Goal: Information Seeking & Learning: Understand process/instructions

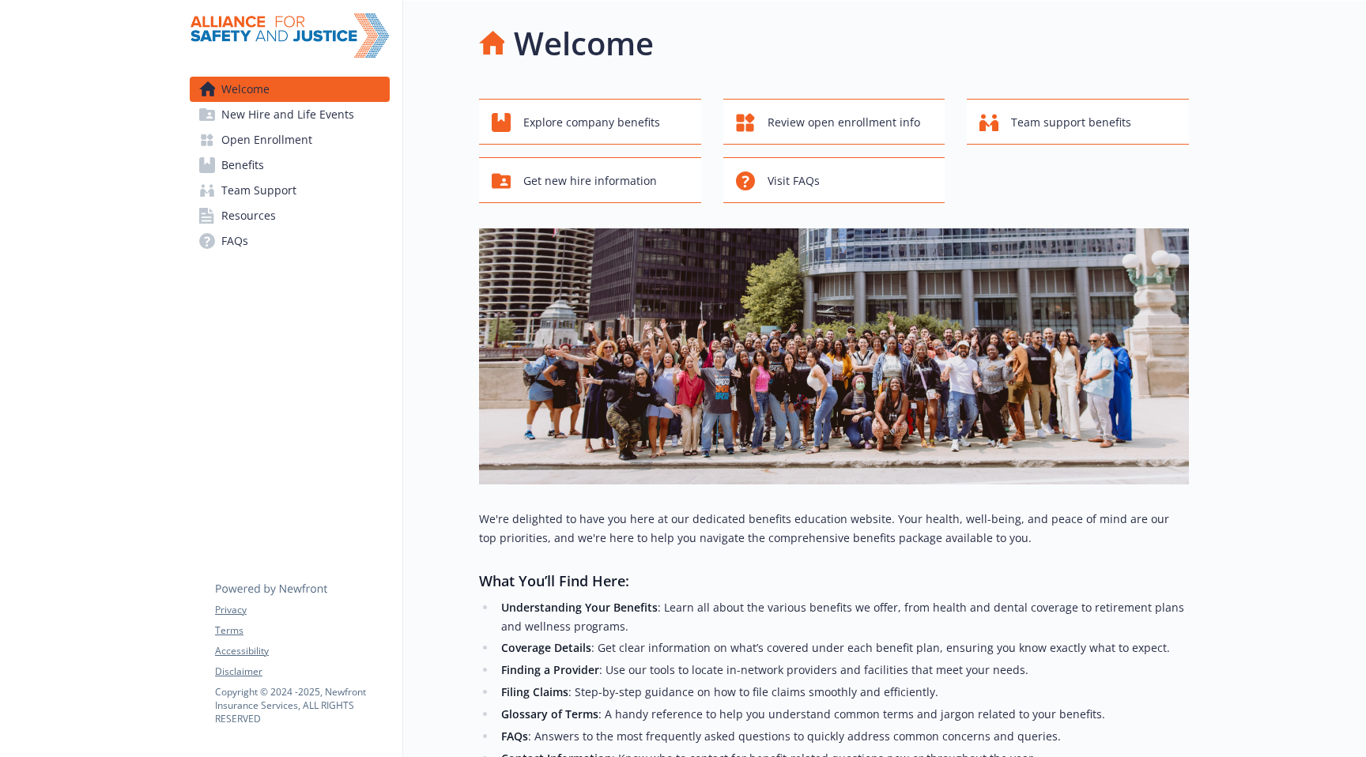
click at [269, 134] on span "Open Enrollment" at bounding box center [266, 139] width 91 height 25
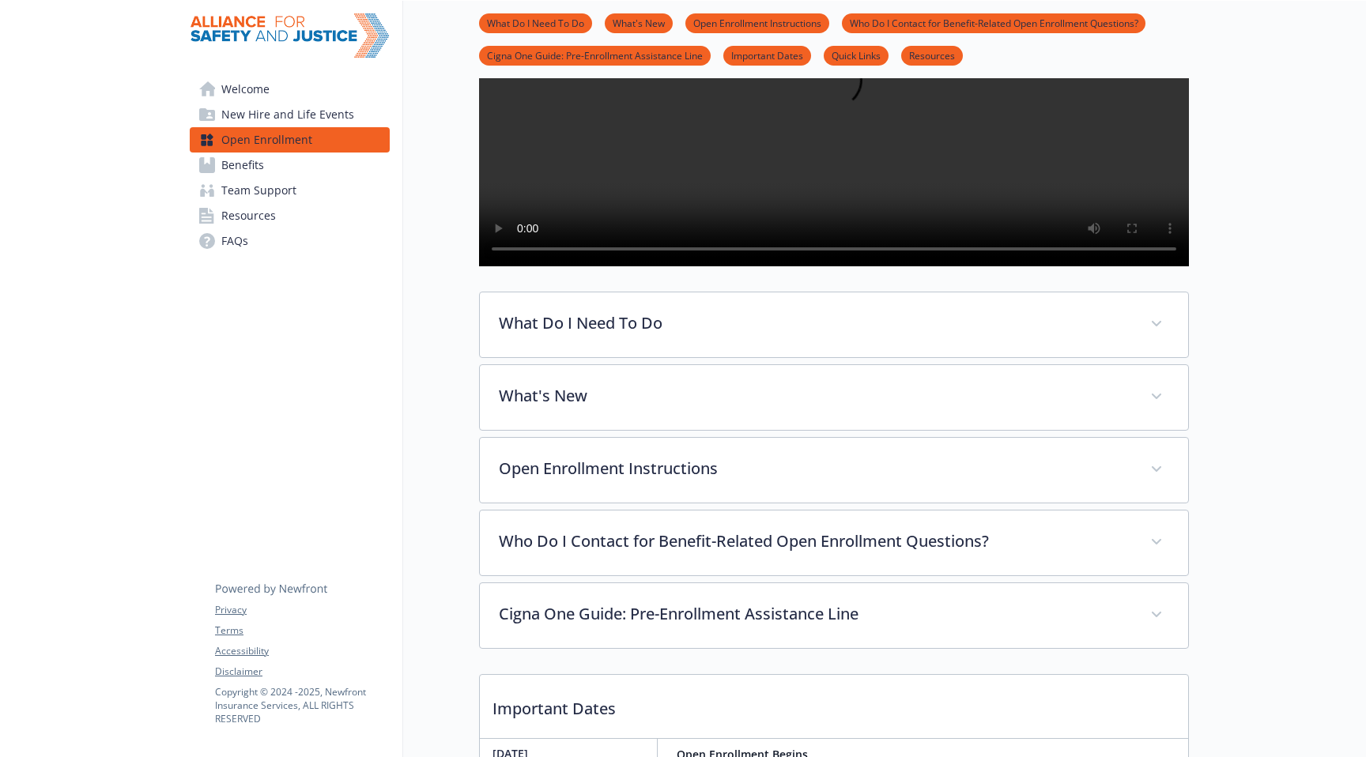
scroll to position [253, 0]
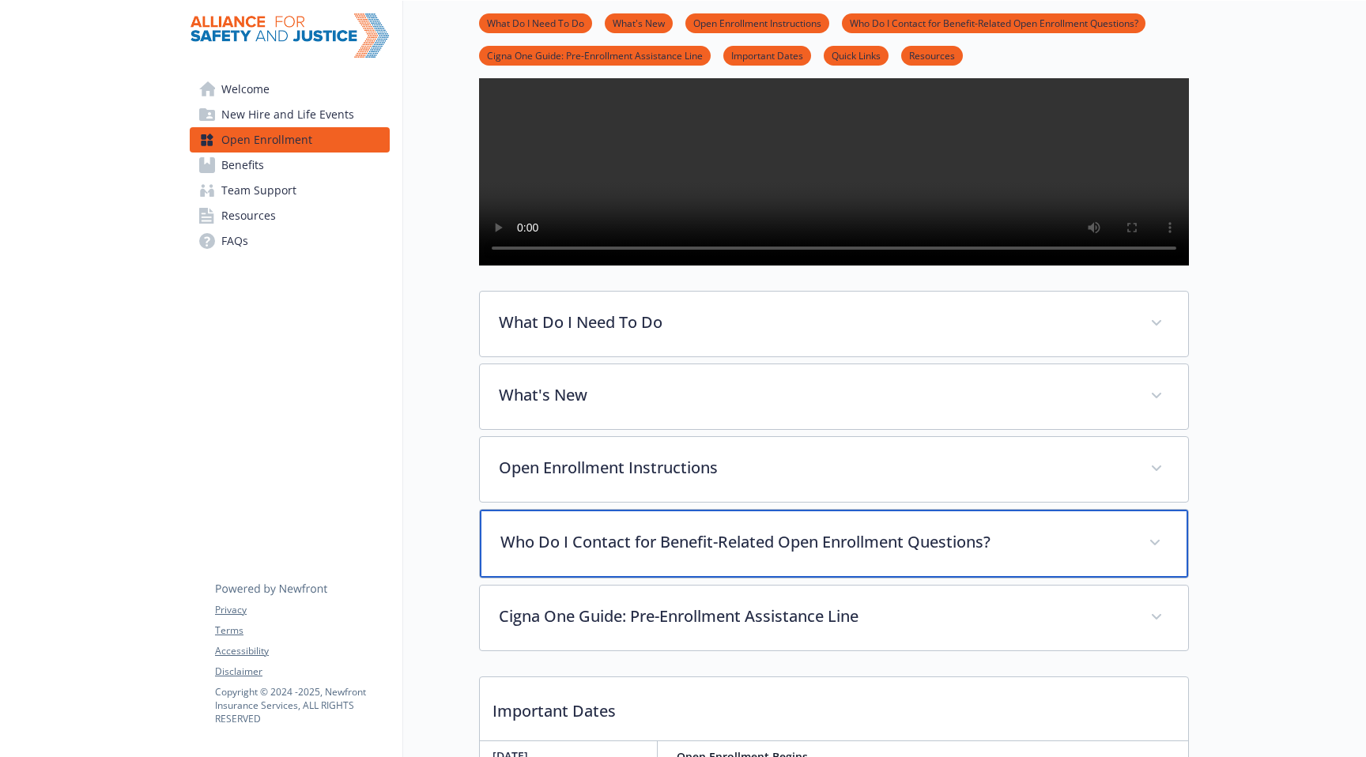
click at [511, 554] on p "Who Do I Contact for Benefit-Related Open Enrollment Questions?" at bounding box center [814, 542] width 629 height 24
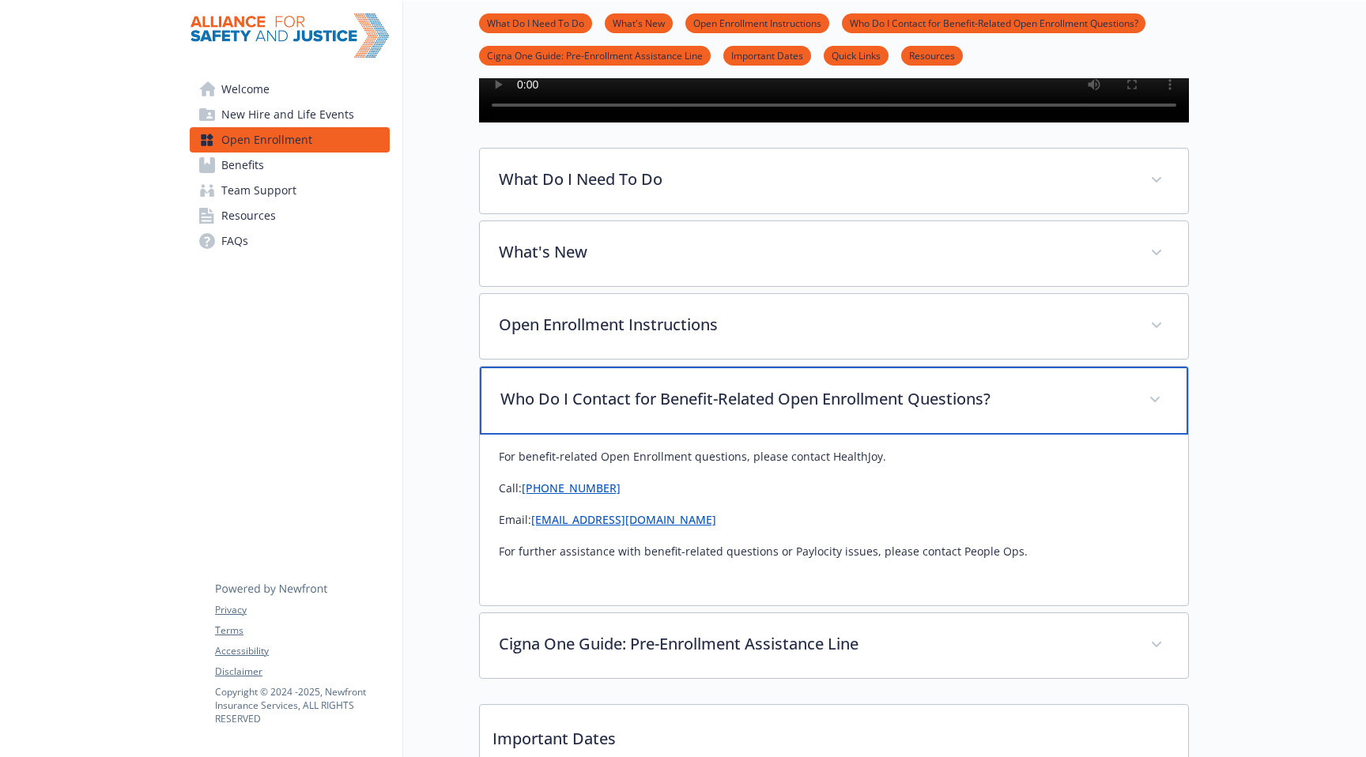
scroll to position [401, 0]
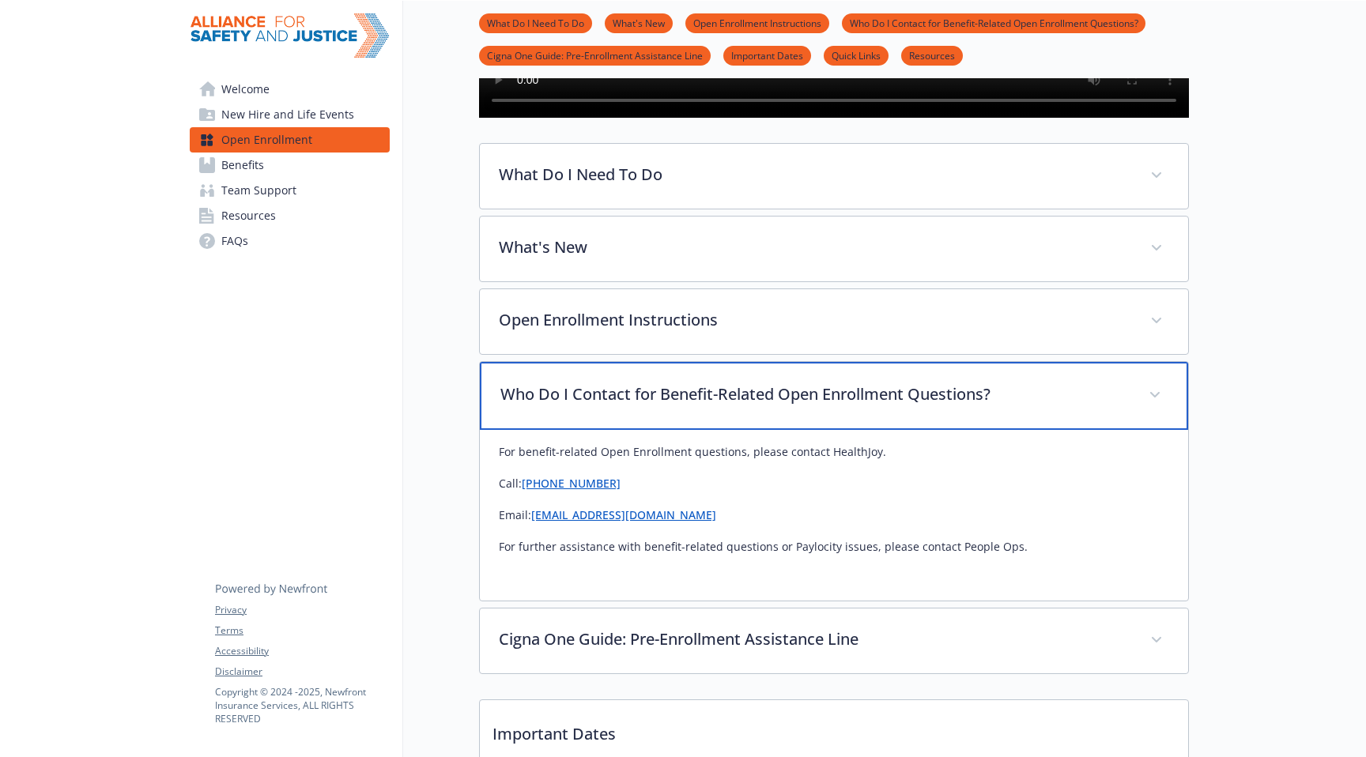
click at [526, 430] on div "Who Do I Contact for Benefit-Related Open Enrollment Questions?" at bounding box center [834, 396] width 708 height 68
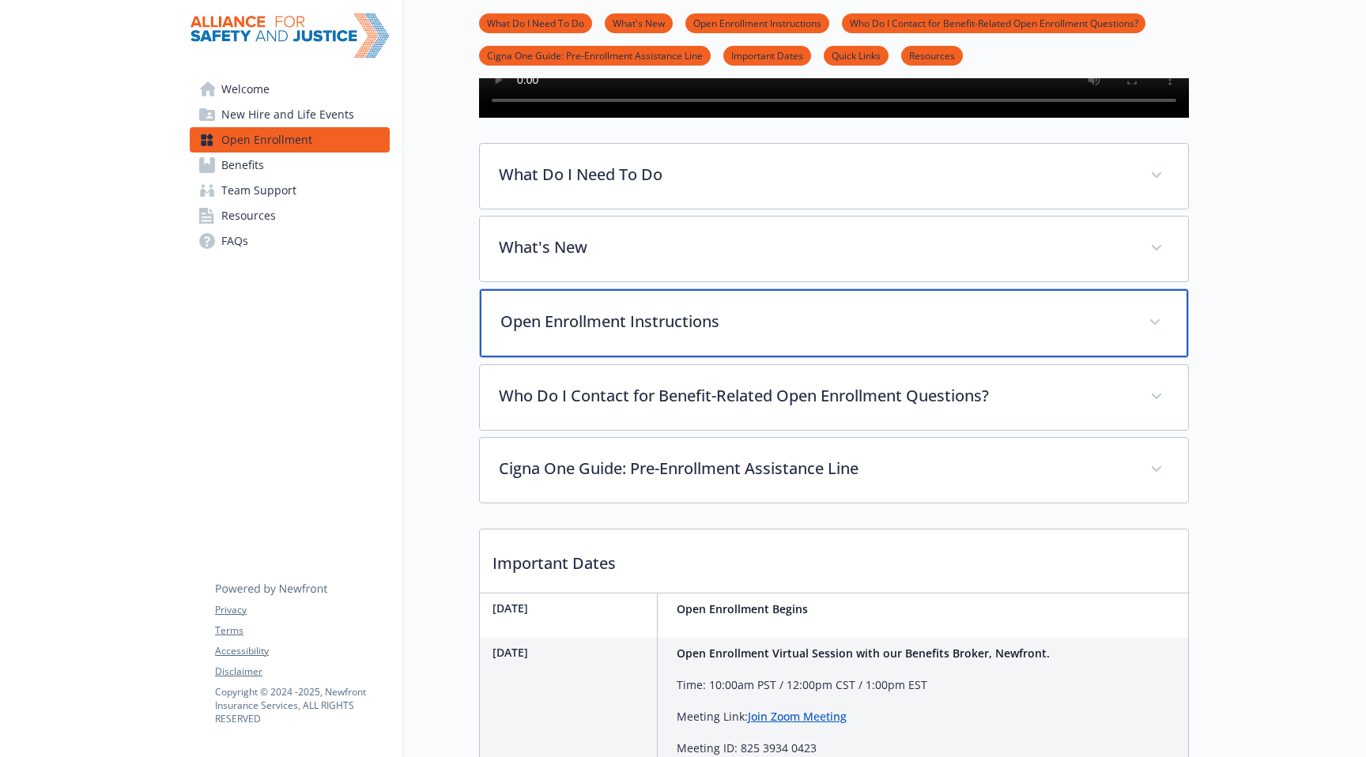
click at [533, 357] on div "Open Enrollment Instructions" at bounding box center [834, 323] width 708 height 68
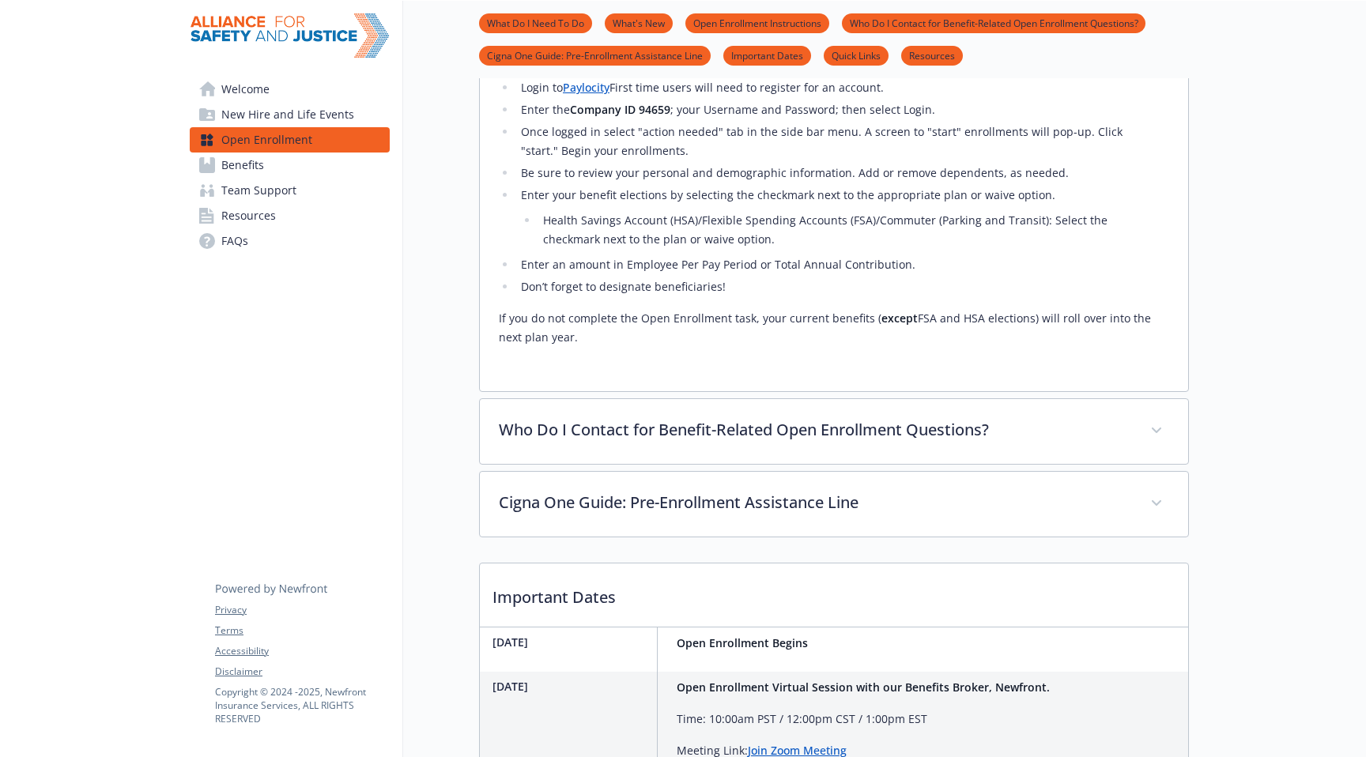
scroll to position [742, 0]
click at [522, 297] on ul "Access the Paylocity Application through Okta. Login to Paylocity First time us…" at bounding box center [834, 177] width 670 height 240
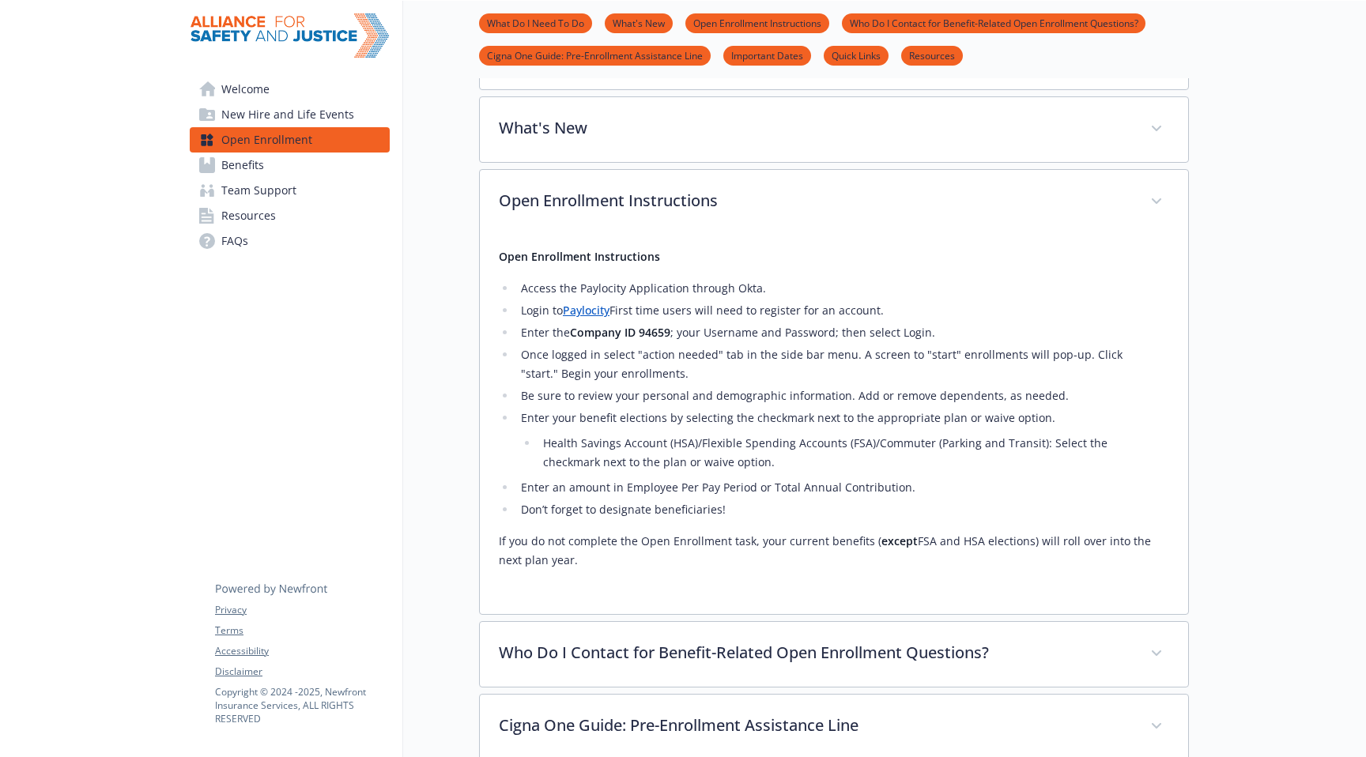
scroll to position [454, 0]
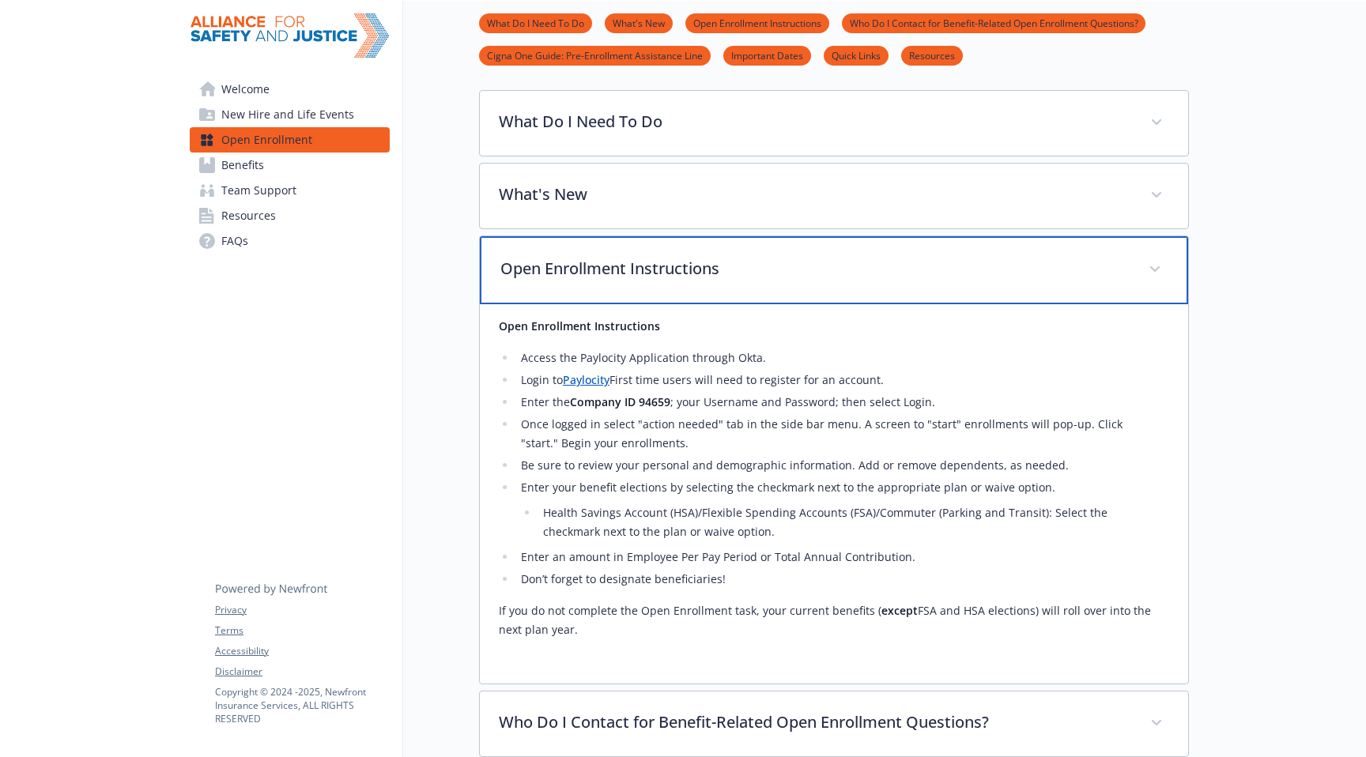
click at [680, 281] on p "Open Enrollment Instructions" at bounding box center [814, 269] width 629 height 24
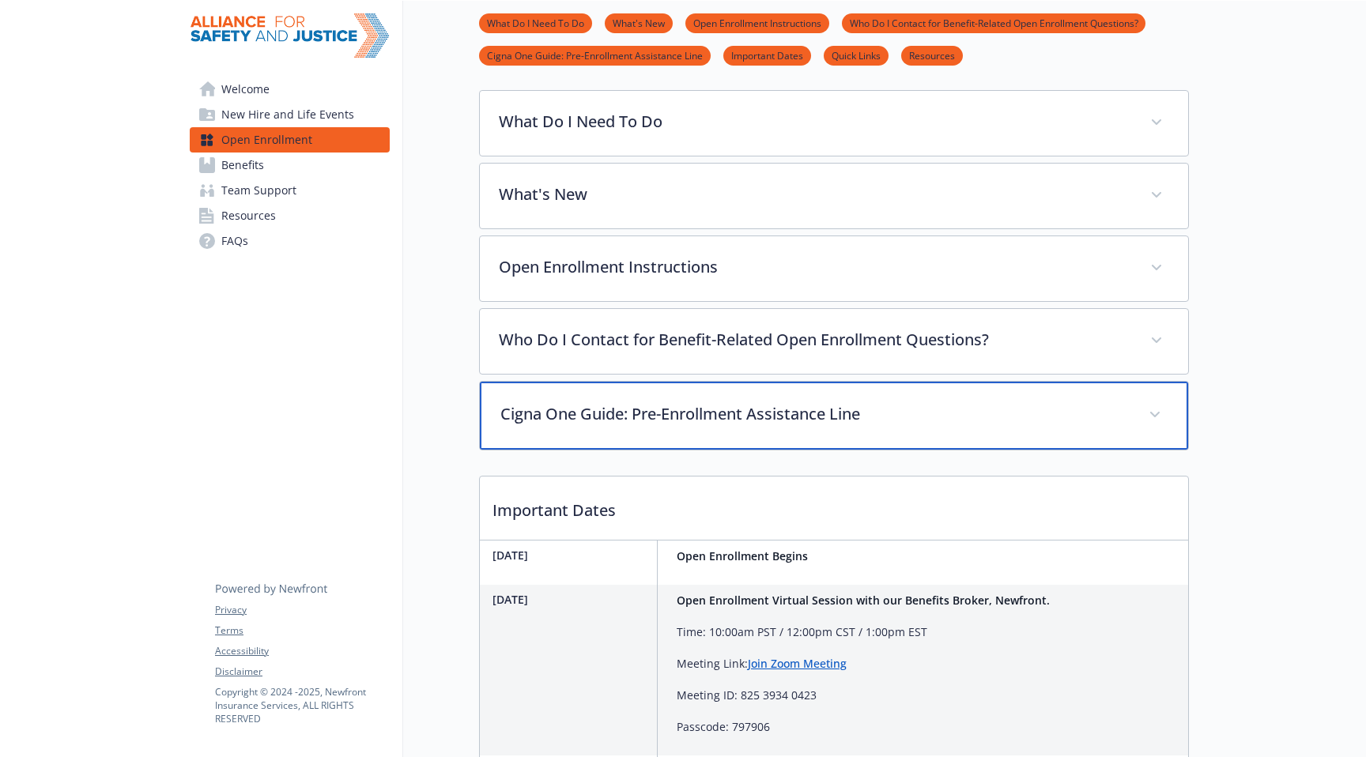
click at [671, 426] on p "Cigna One Guide: Pre-Enrollment Assistance Line" at bounding box center [814, 414] width 629 height 24
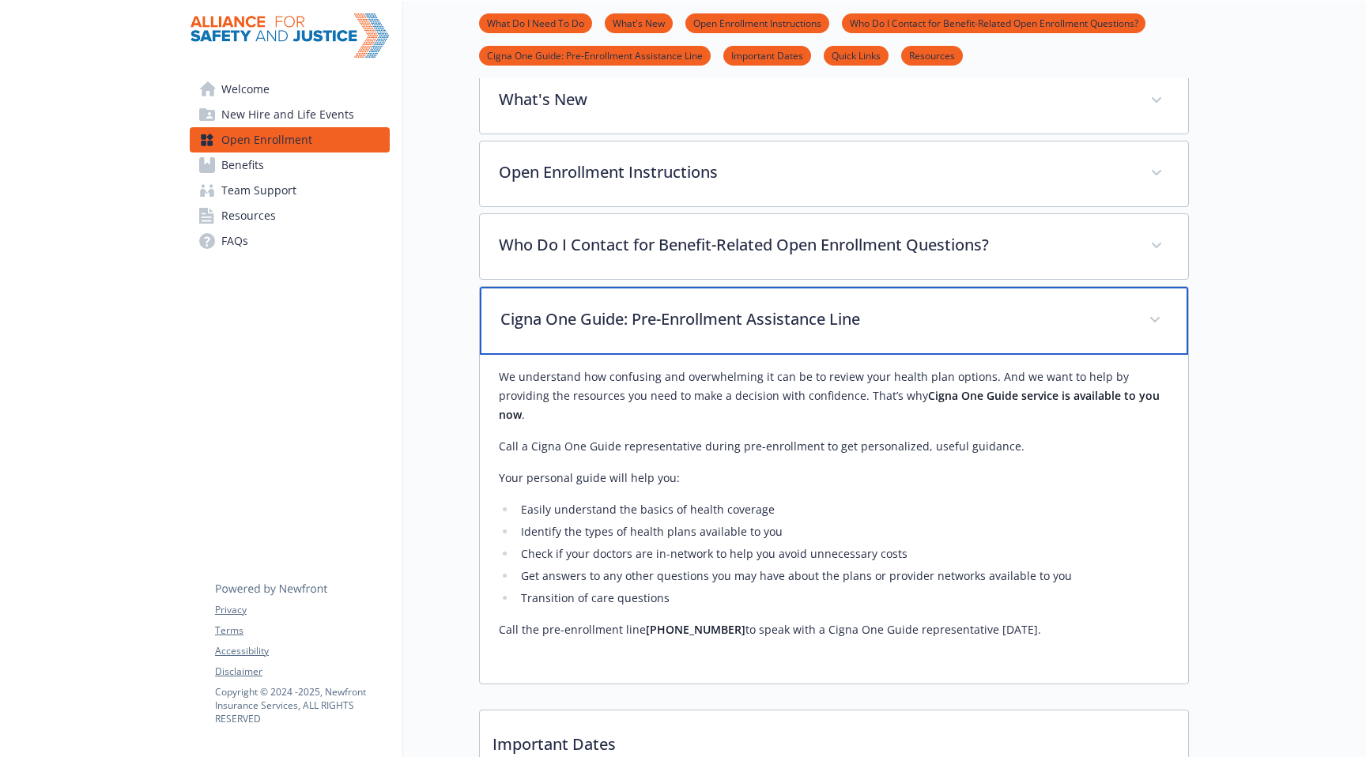
scroll to position [552, 0]
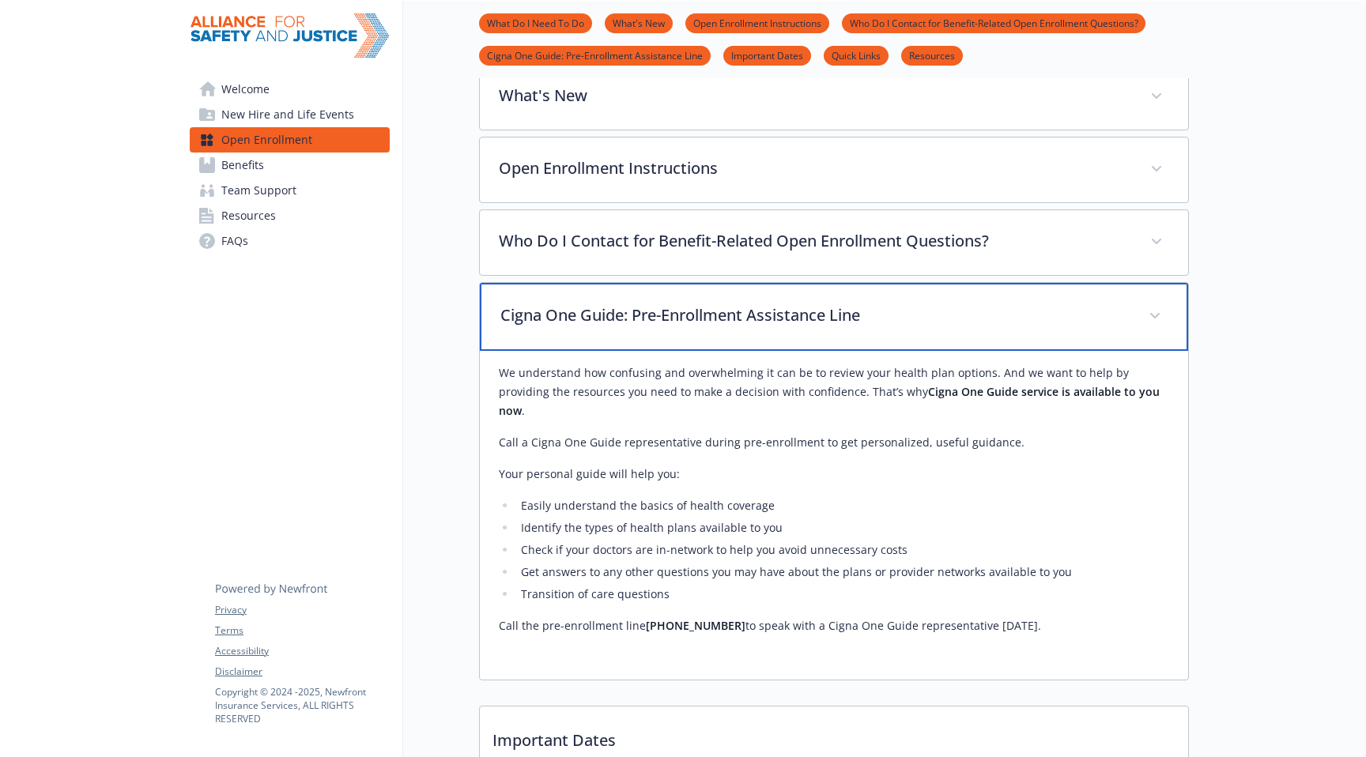
click at [600, 327] on p "Cigna One Guide: Pre-Enrollment Assistance Line" at bounding box center [814, 315] width 629 height 24
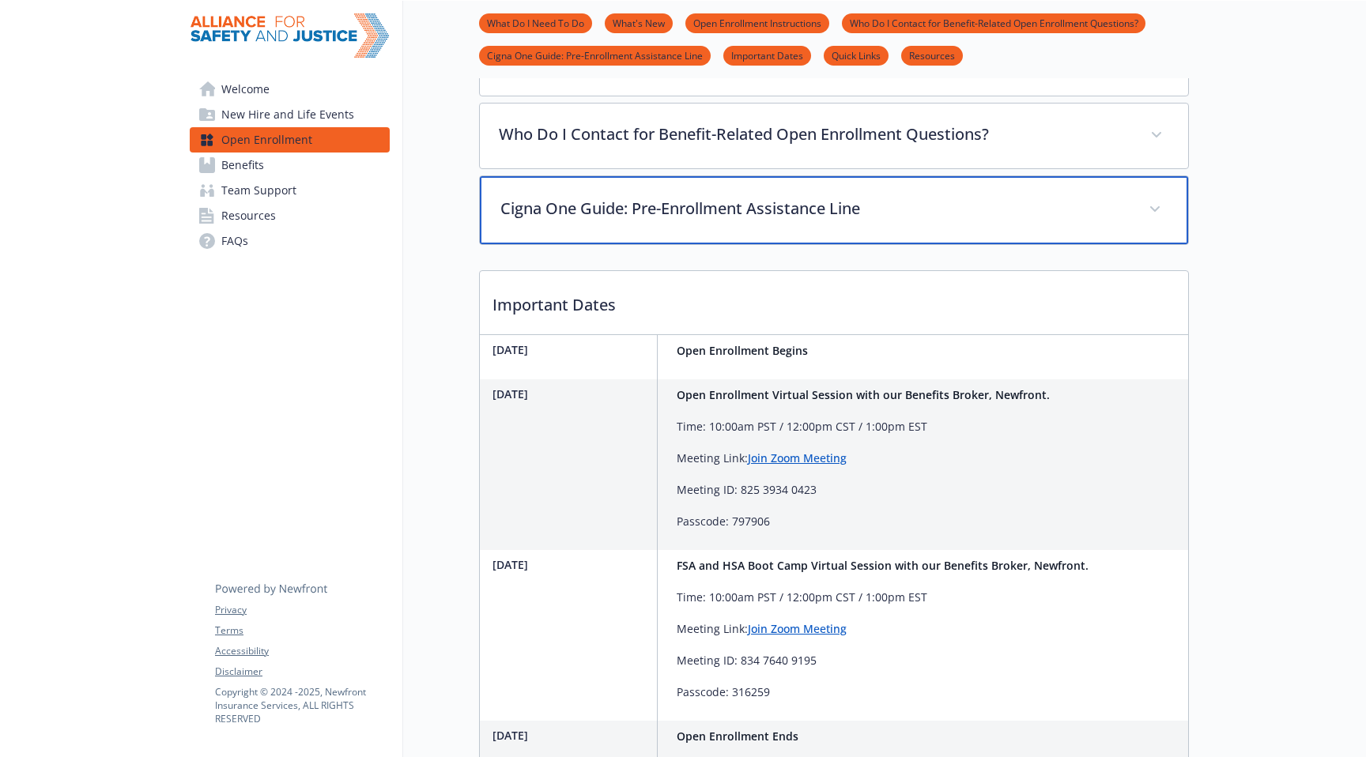
scroll to position [647, 0]
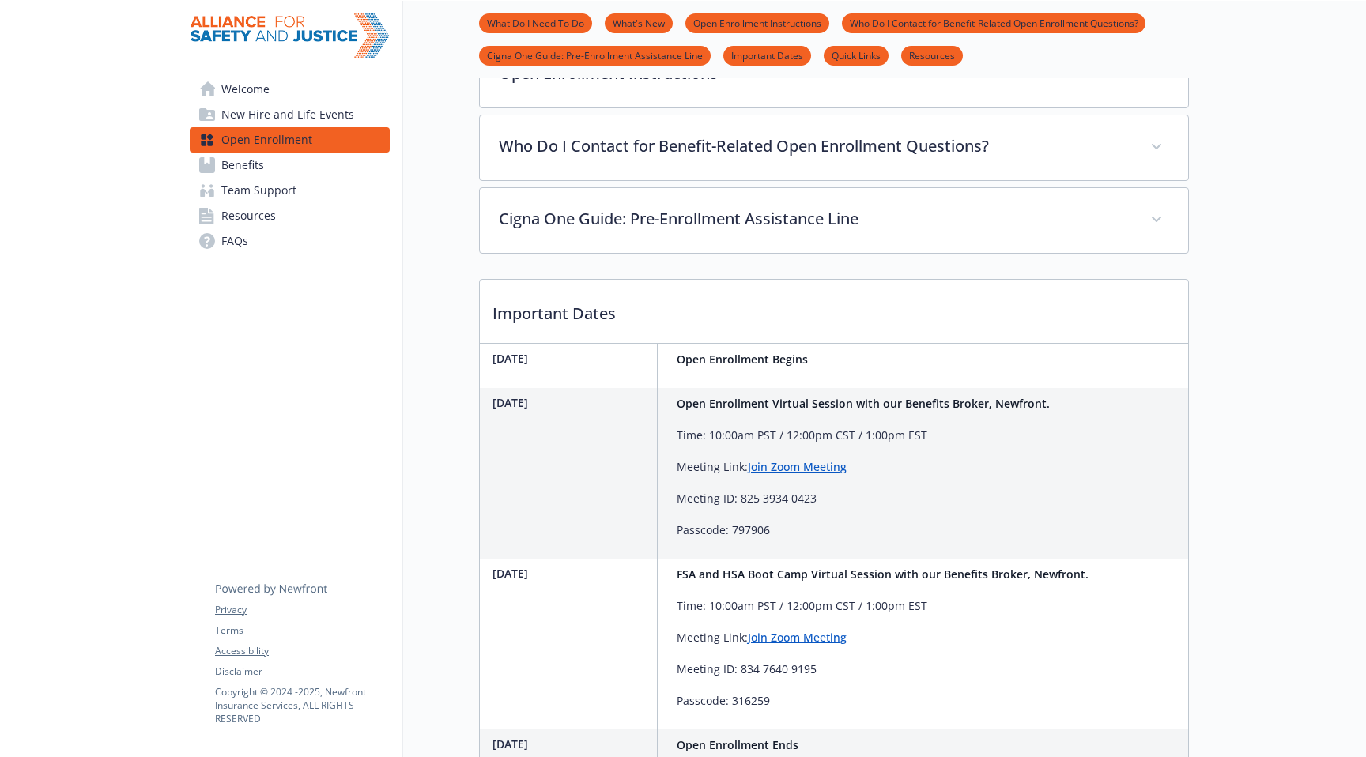
click at [630, 338] on p "Important Dates" at bounding box center [834, 309] width 708 height 58
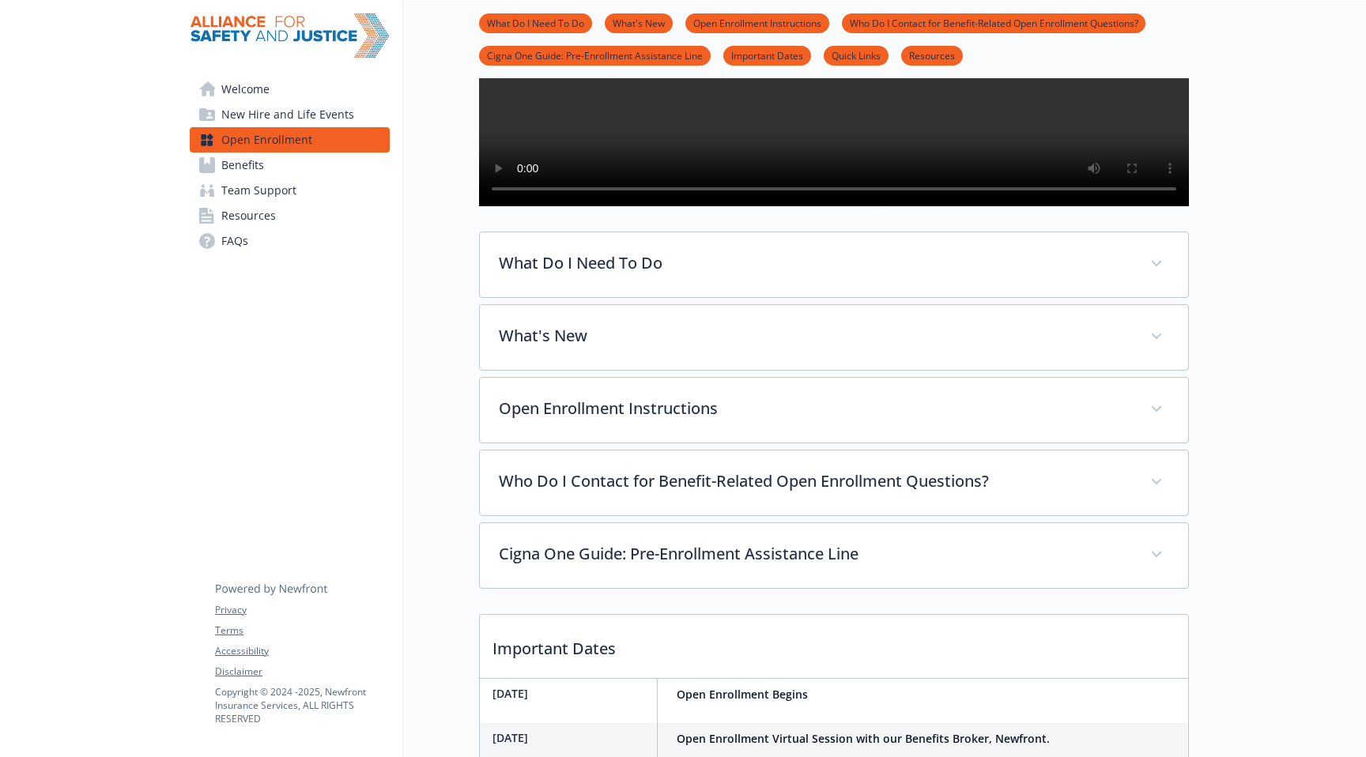
scroll to position [311, 0]
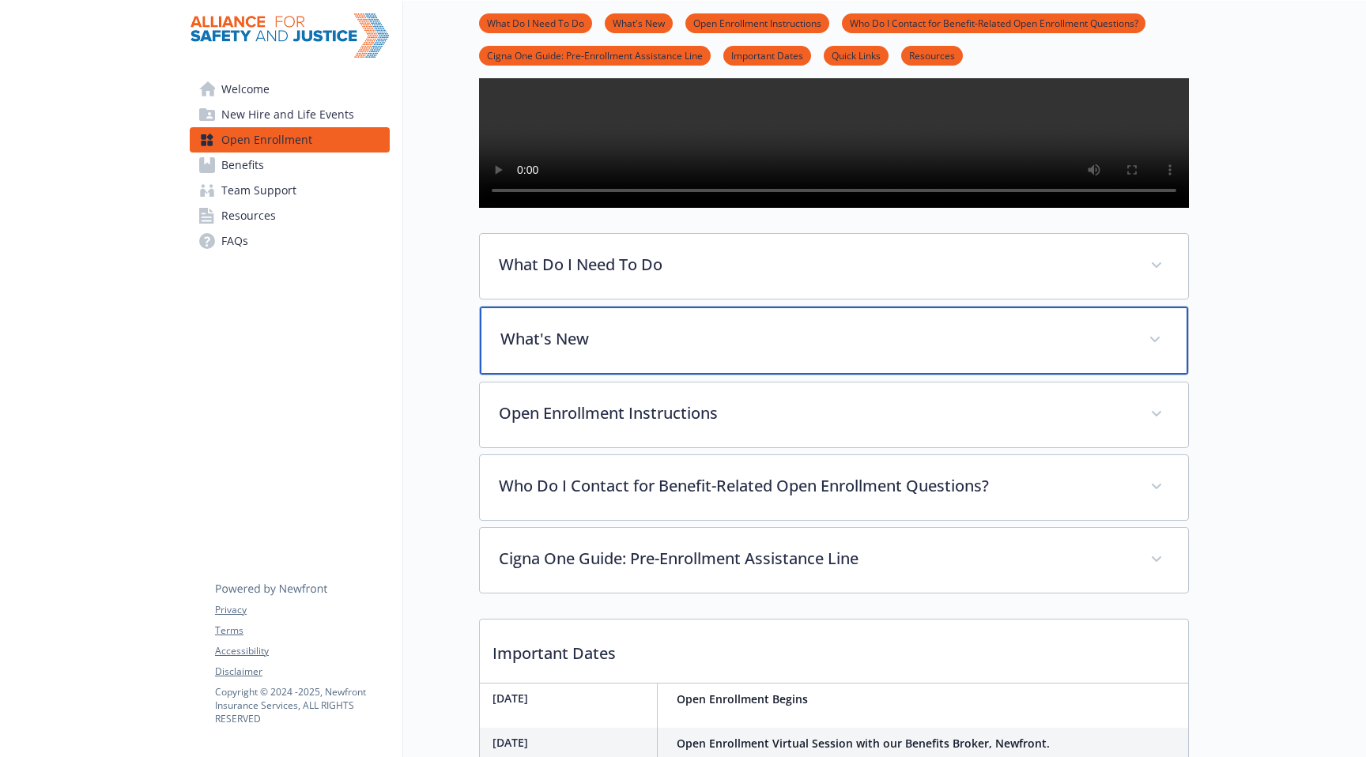
click at [650, 351] on p "What's New" at bounding box center [814, 339] width 629 height 24
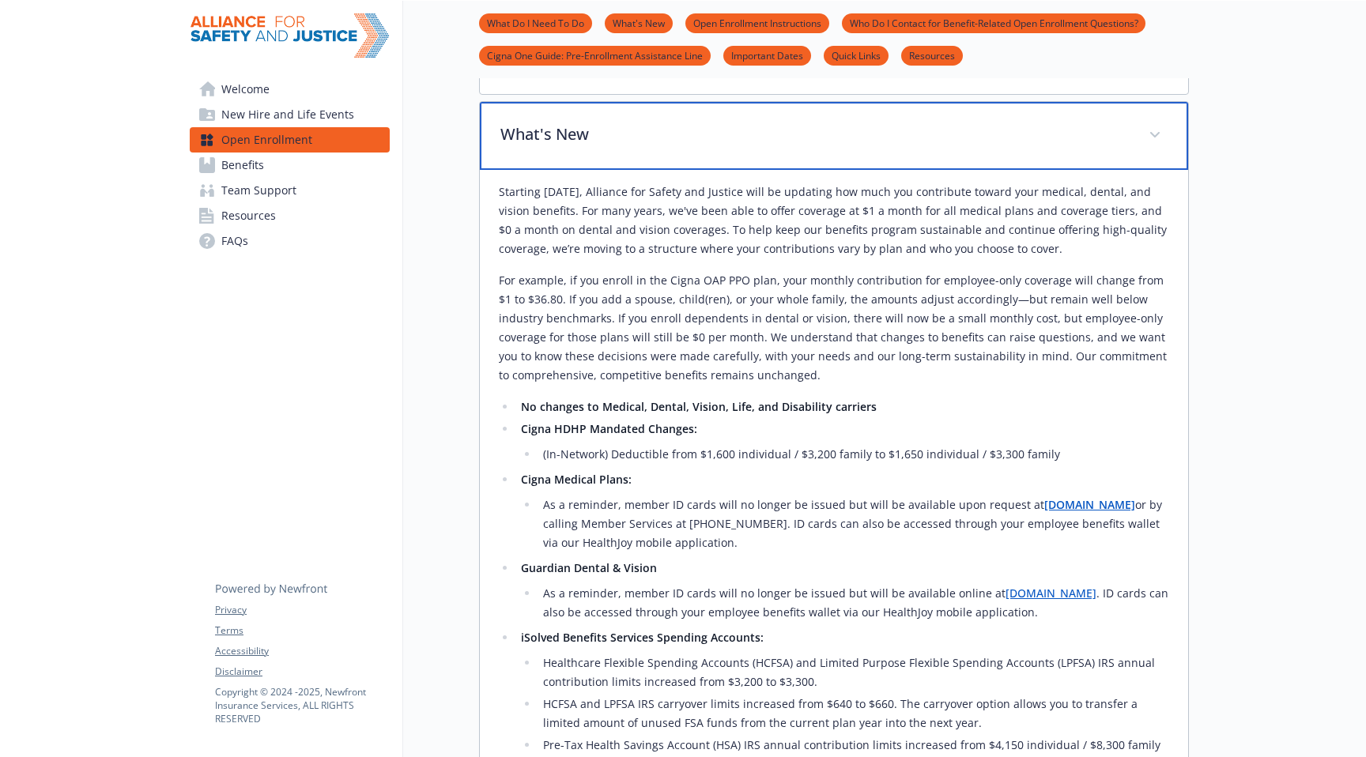
scroll to position [514, 0]
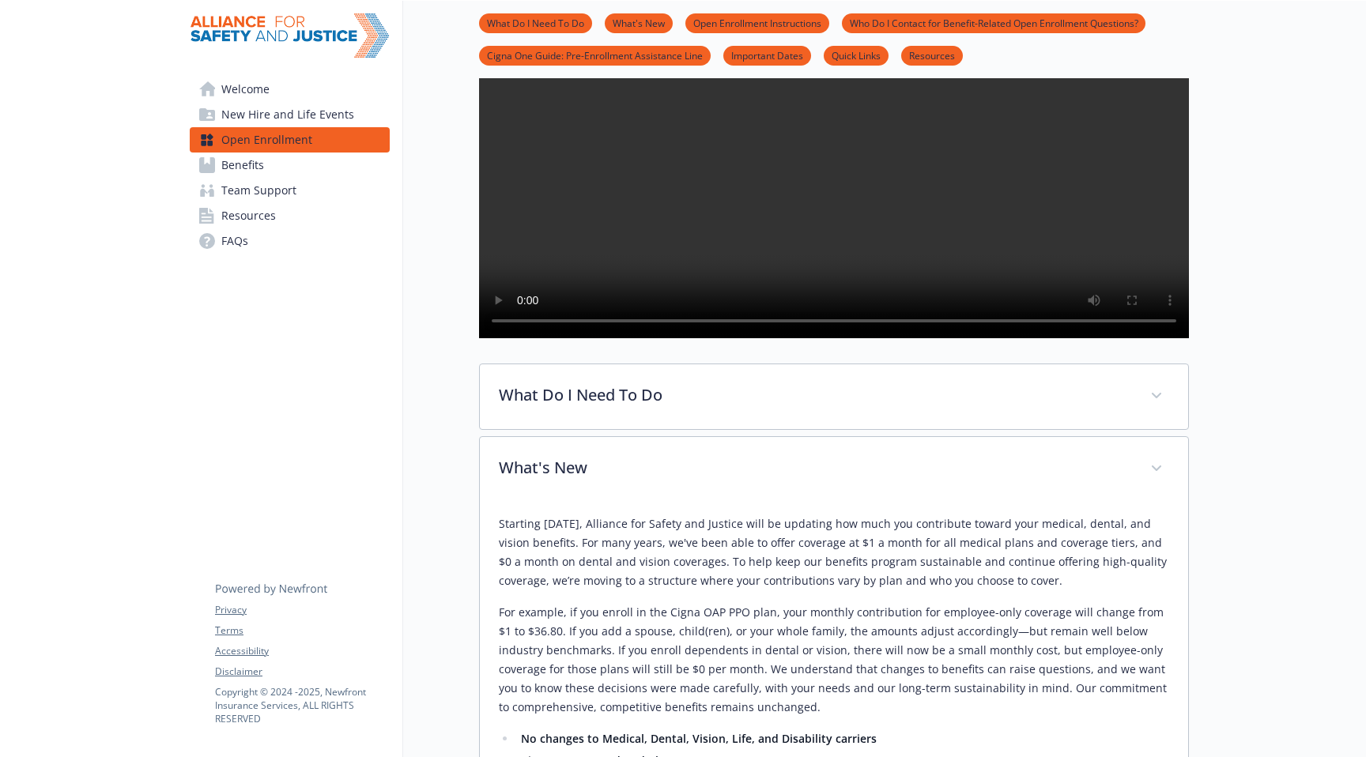
click at [247, 174] on span "Benefits" at bounding box center [242, 165] width 43 height 25
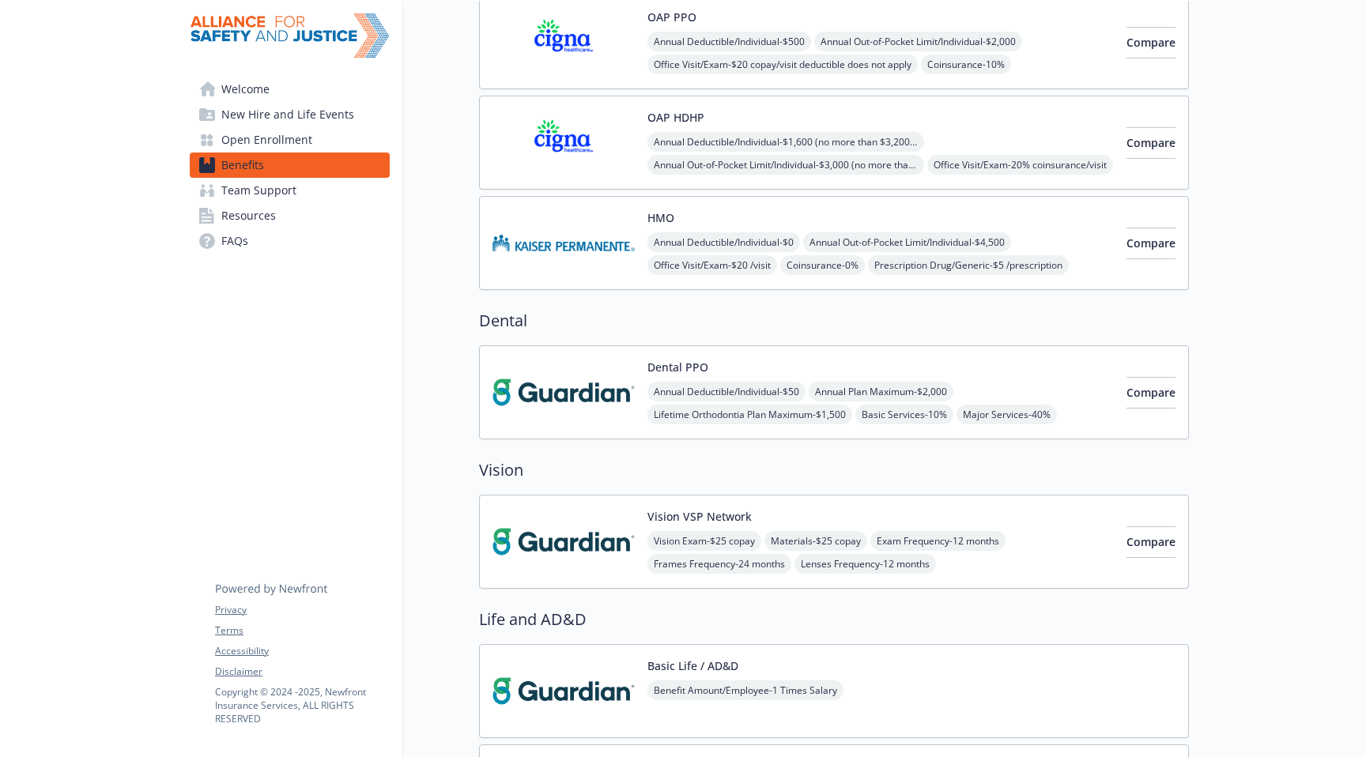
click at [272, 194] on span "Team Support" at bounding box center [258, 190] width 75 height 25
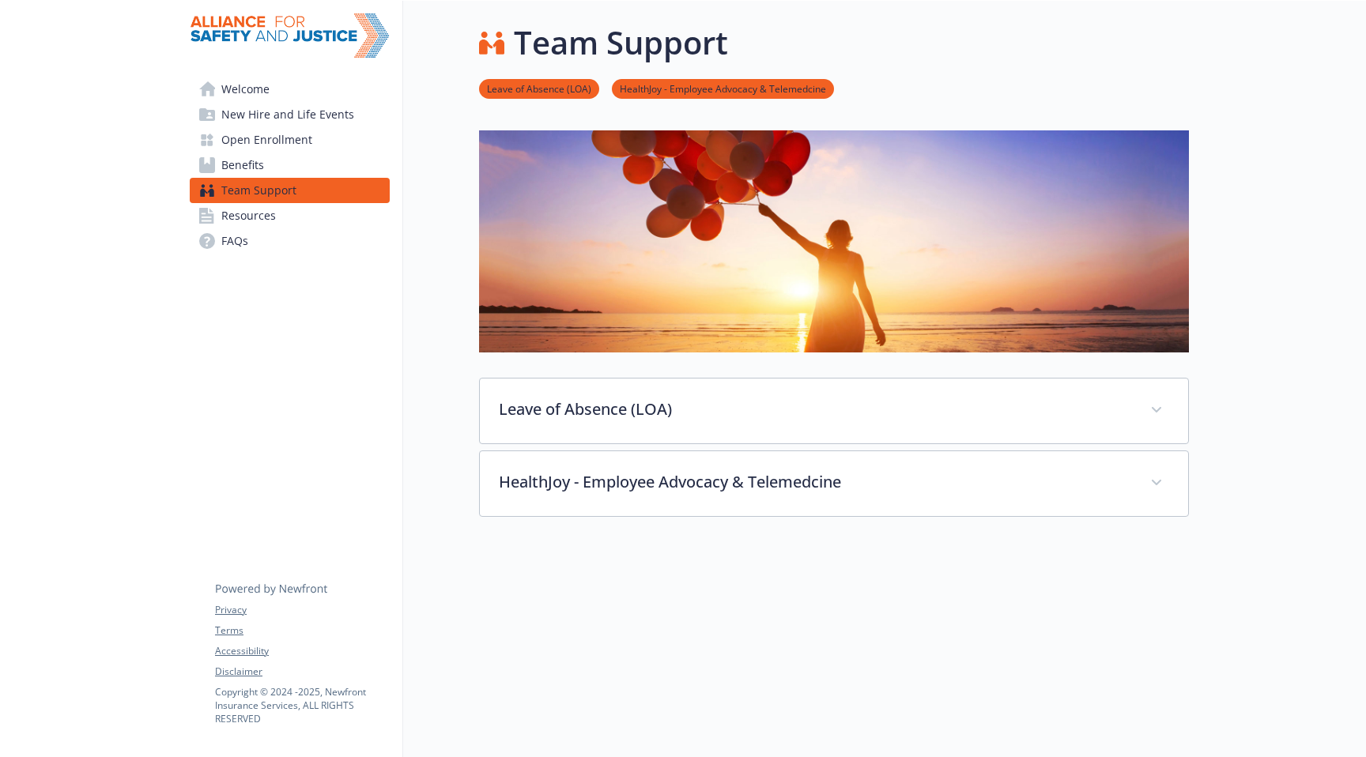
scroll to position [72, 0]
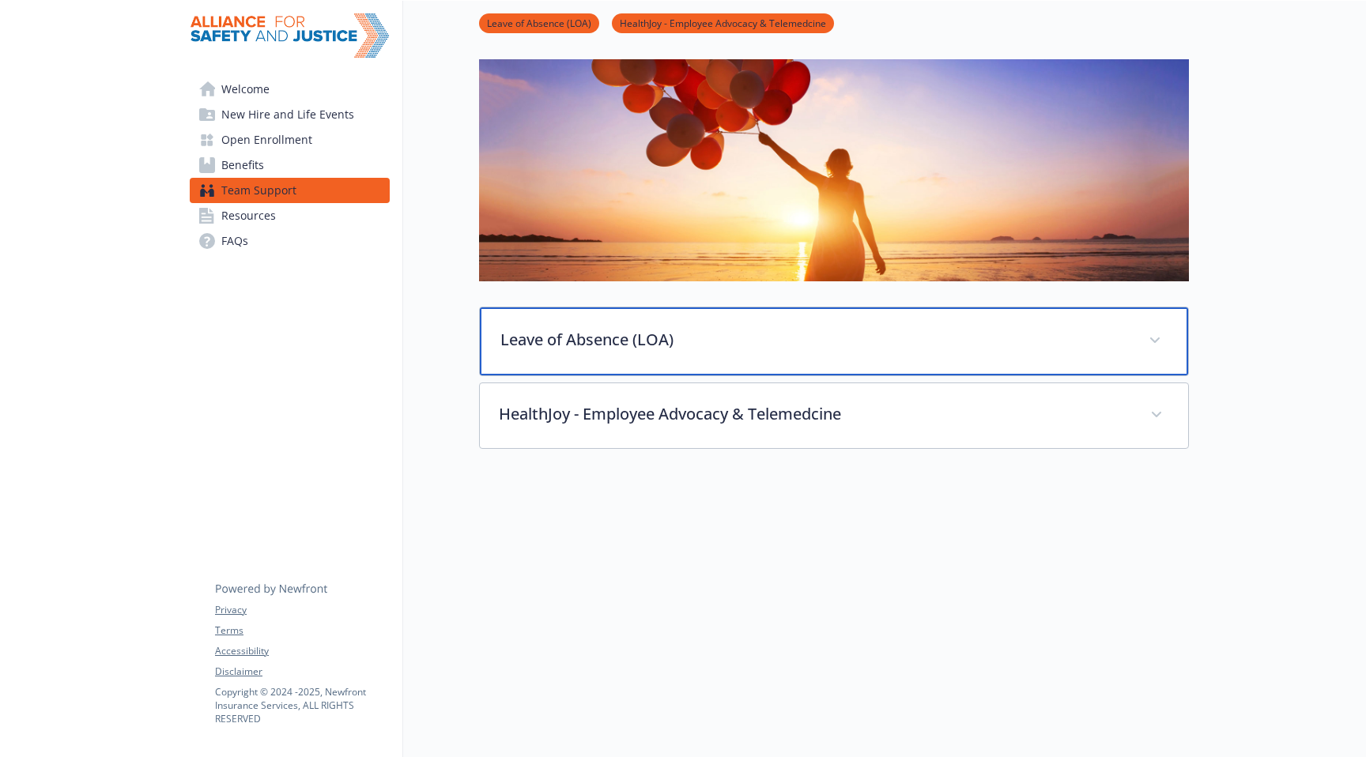
click at [616, 347] on p "Leave of Absence (LOA)" at bounding box center [814, 340] width 629 height 24
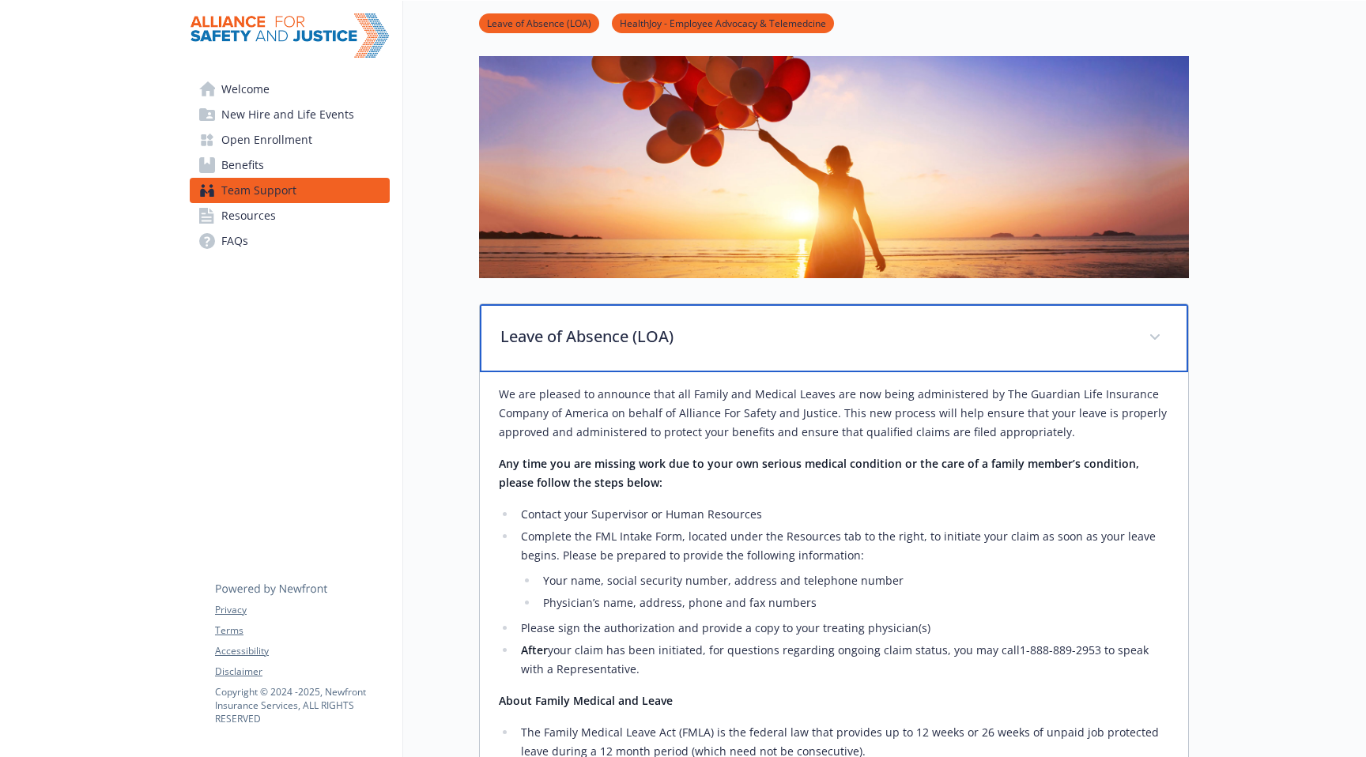
click at [616, 347] on p "Leave of Absence (LOA)" at bounding box center [814, 337] width 629 height 24
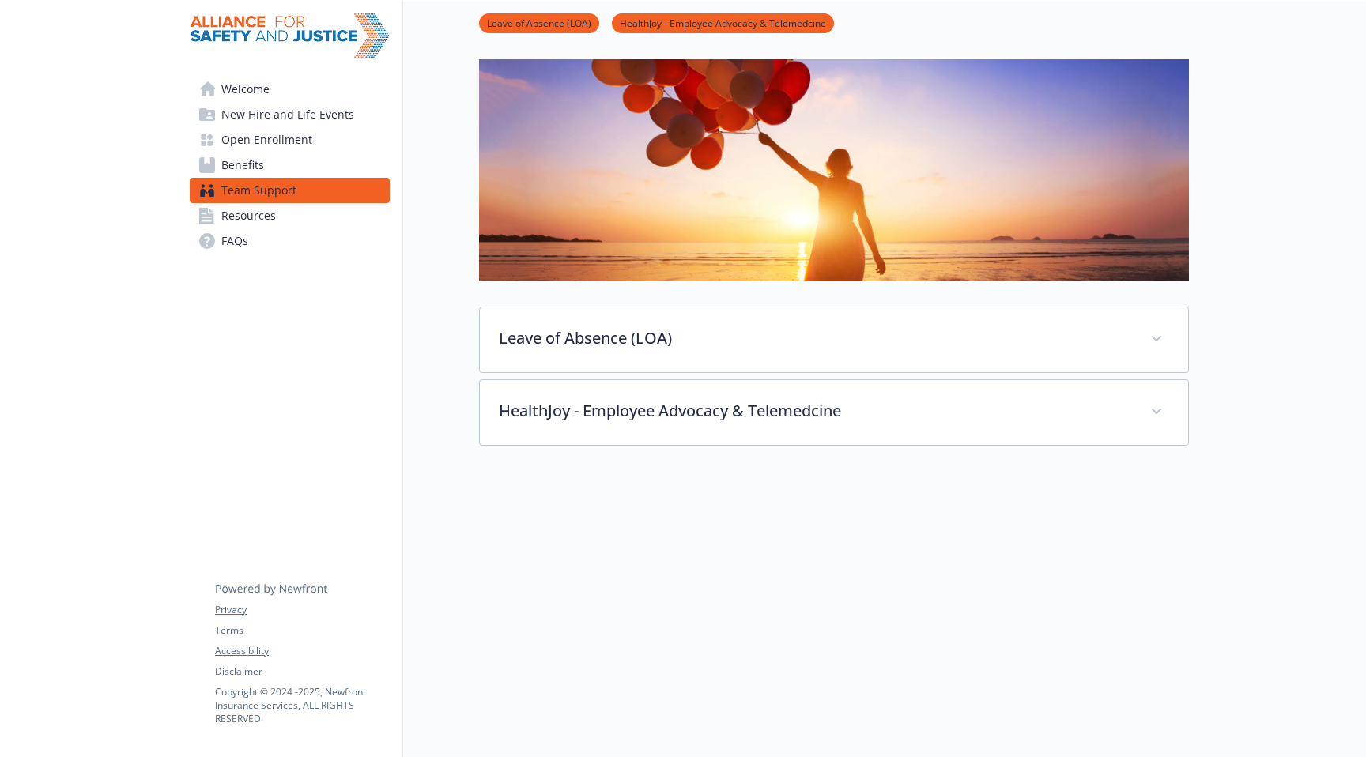
click at [293, 217] on link "Resources" at bounding box center [290, 215] width 200 height 25
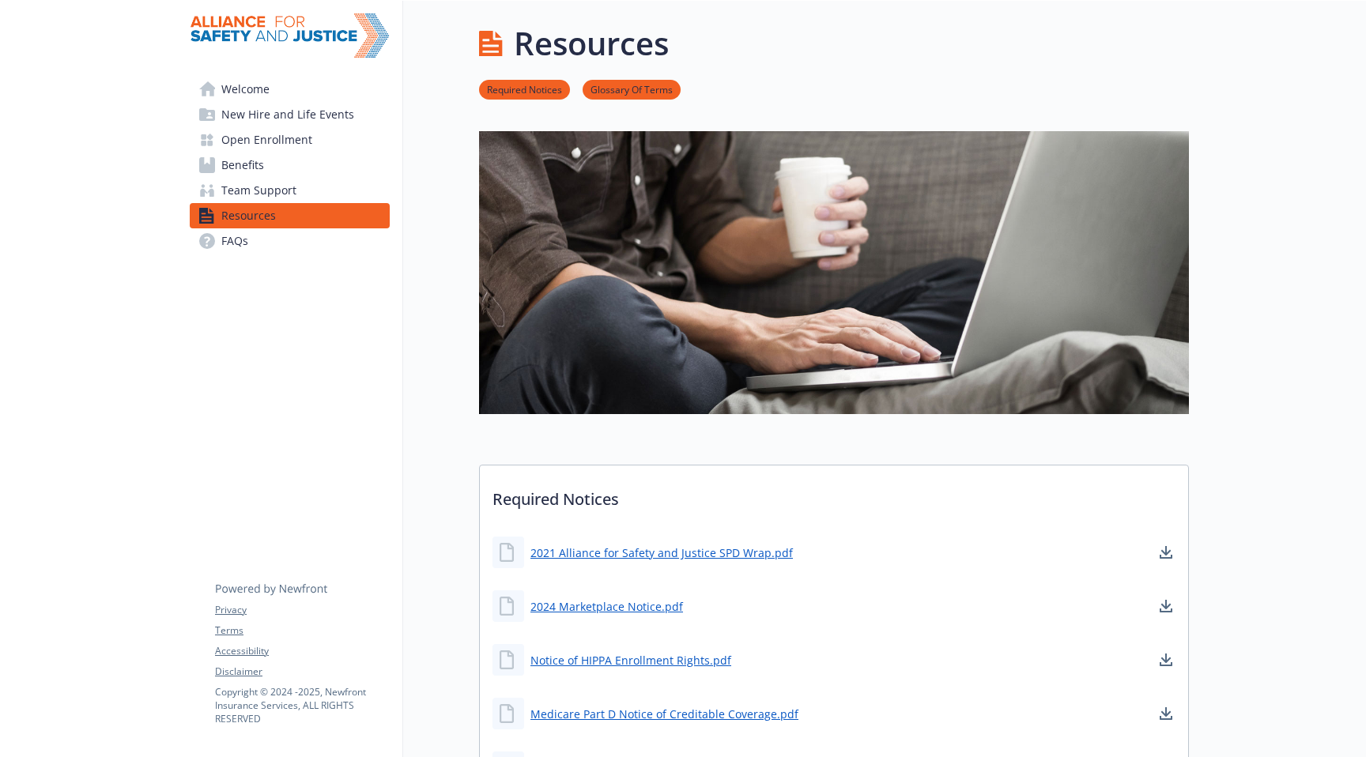
click at [236, 138] on span "Open Enrollment" at bounding box center [266, 139] width 91 height 25
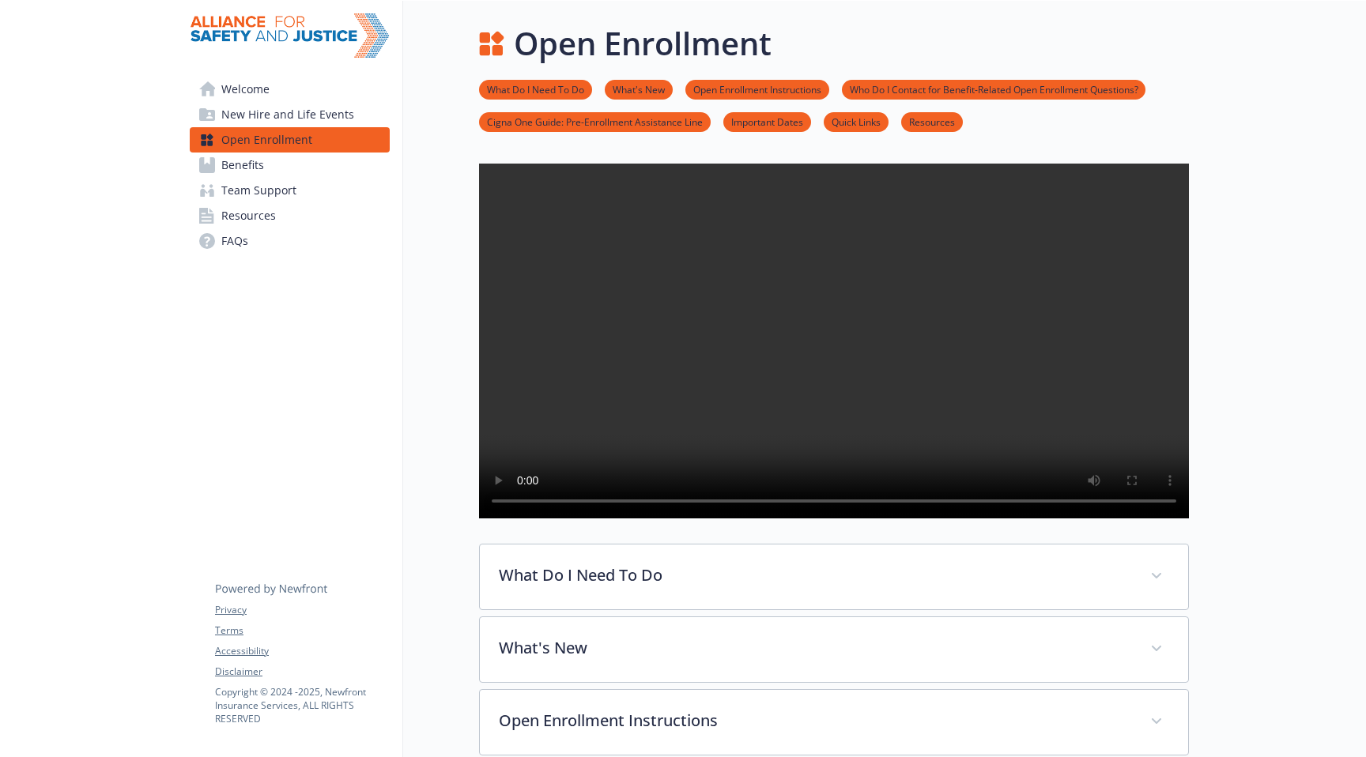
click at [260, 115] on span "New Hire and Life Events" at bounding box center [287, 114] width 133 height 25
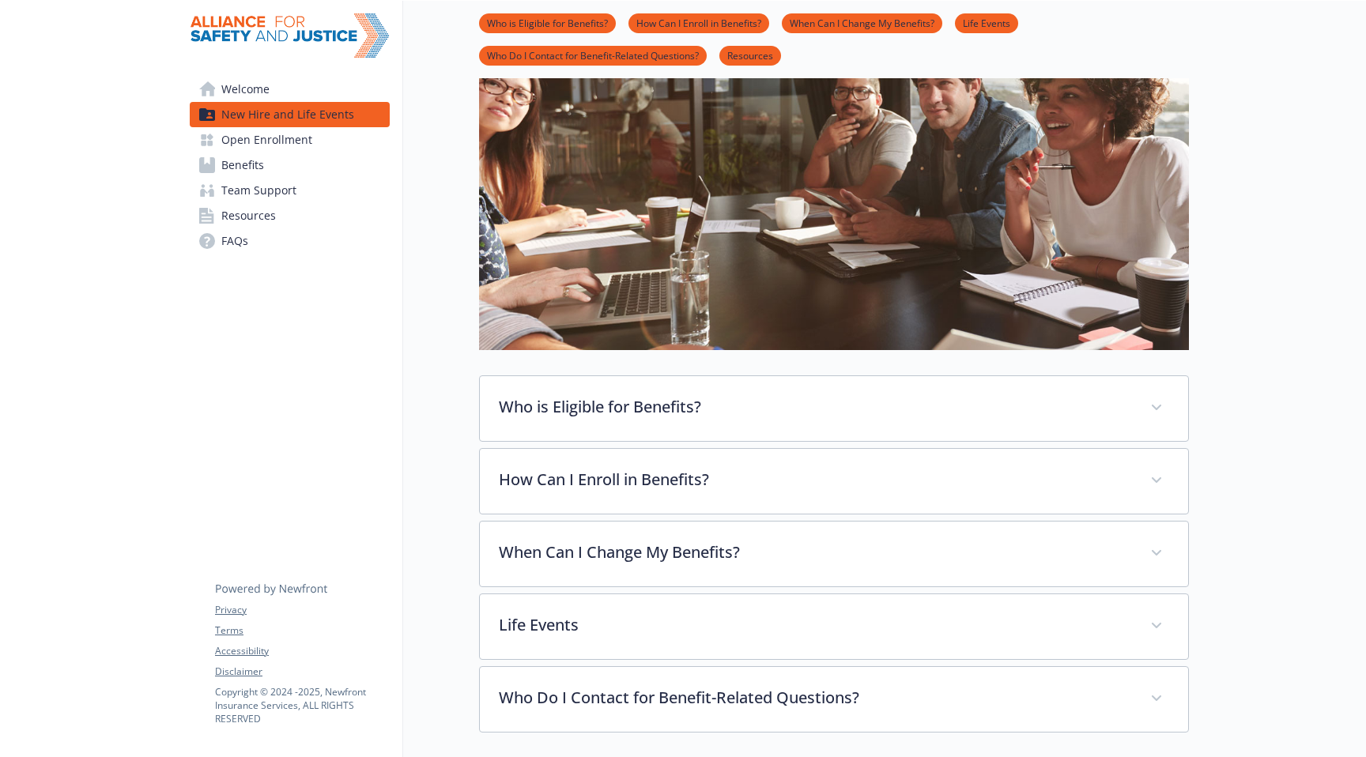
scroll to position [168, 0]
